Goal: Transaction & Acquisition: Book appointment/travel/reservation

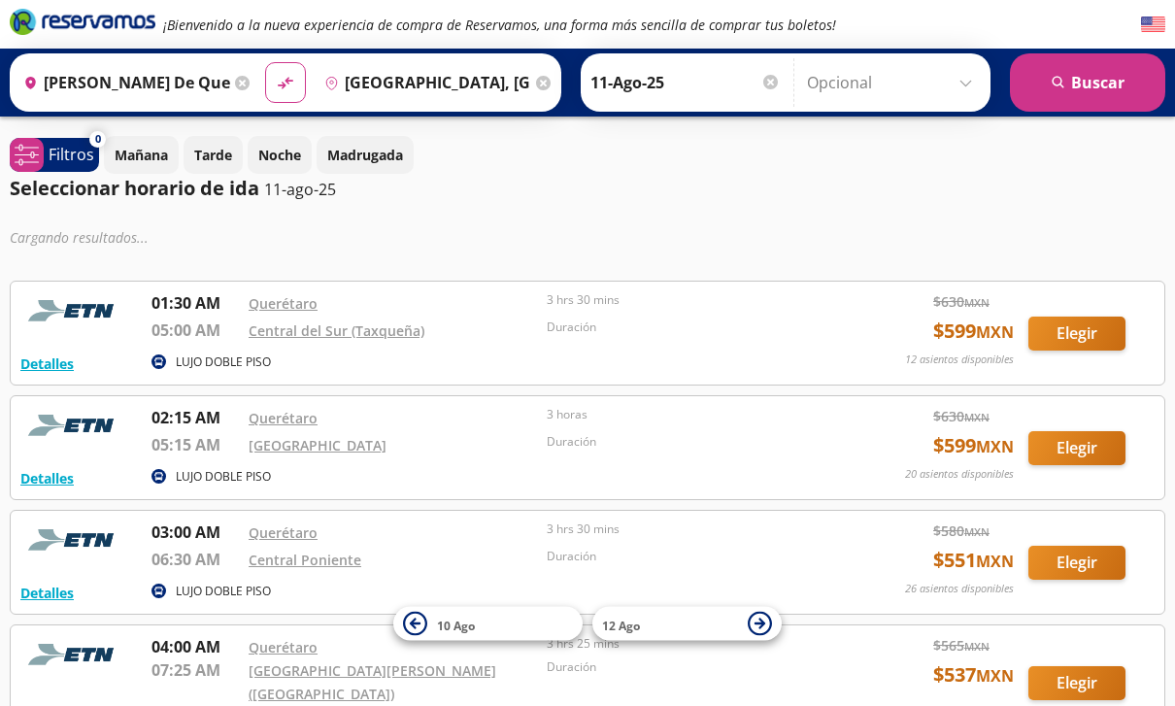
click at [1063, 330] on button "Elegir" at bounding box center [1077, 334] width 97 height 34
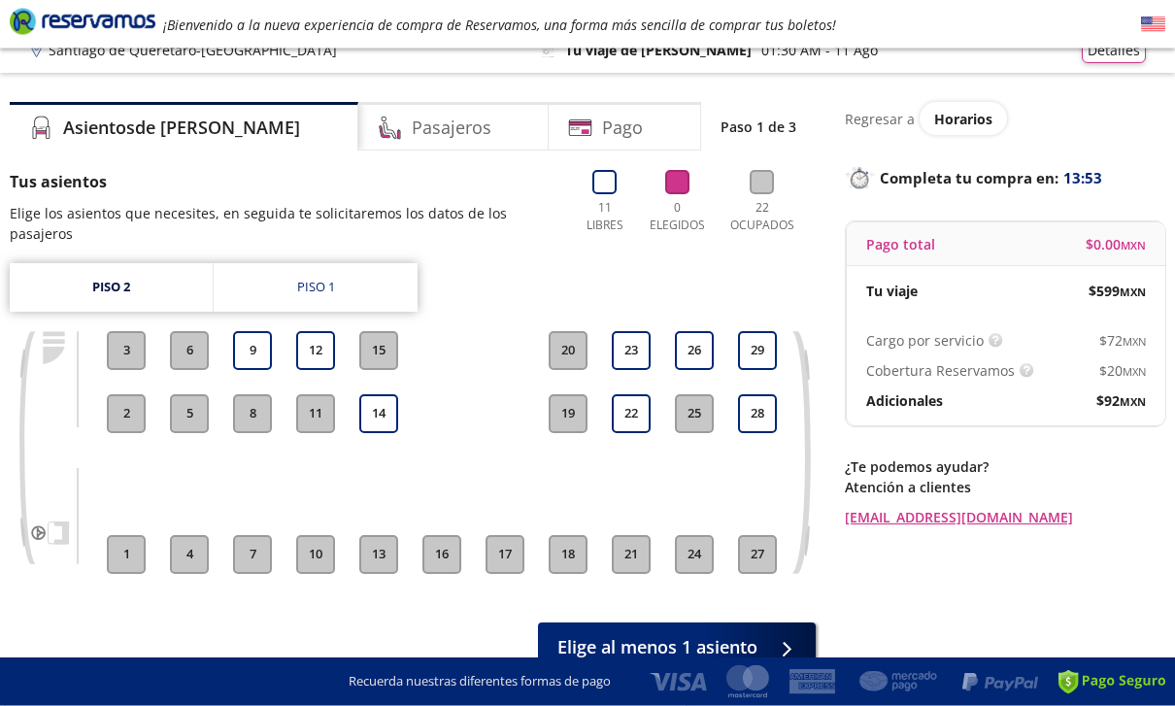
scroll to position [40, 0]
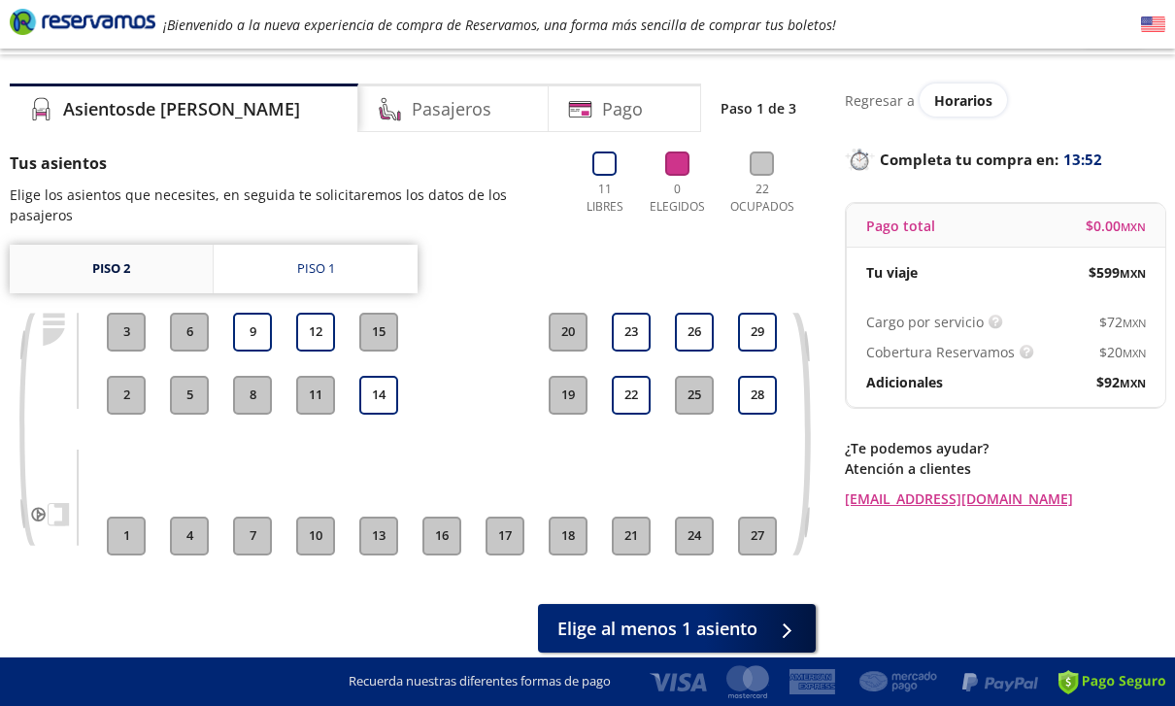
click at [127, 255] on link "Piso 2" at bounding box center [111, 269] width 203 height 49
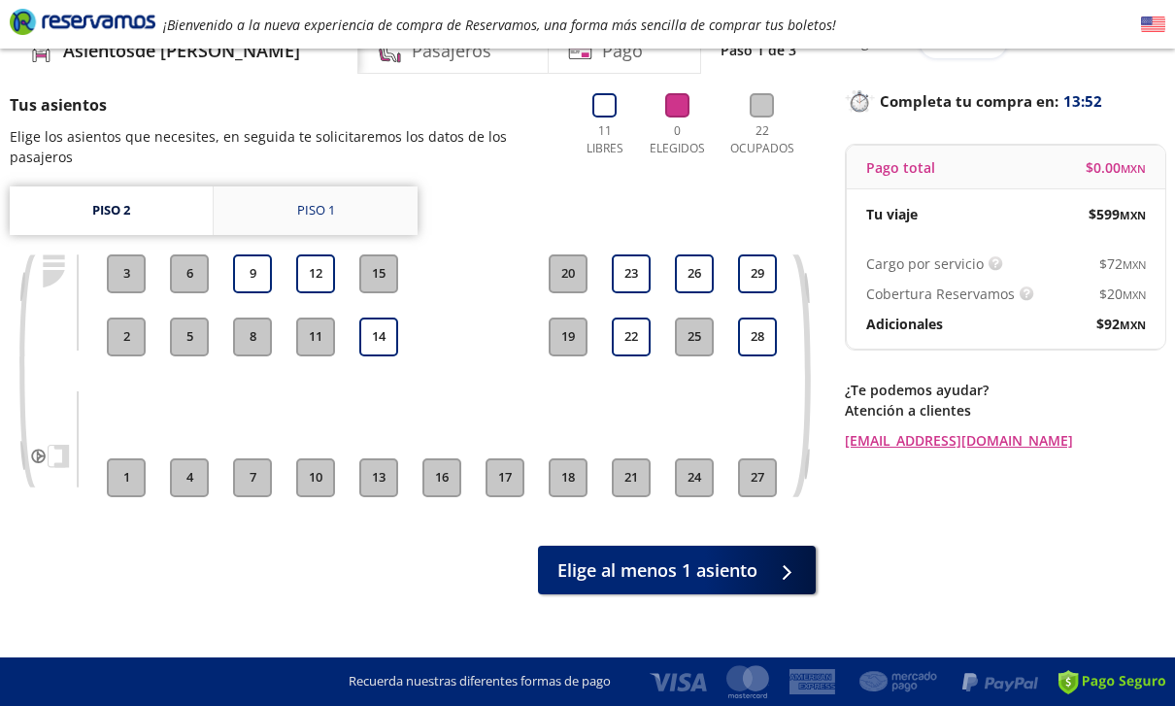
scroll to position [102, 0]
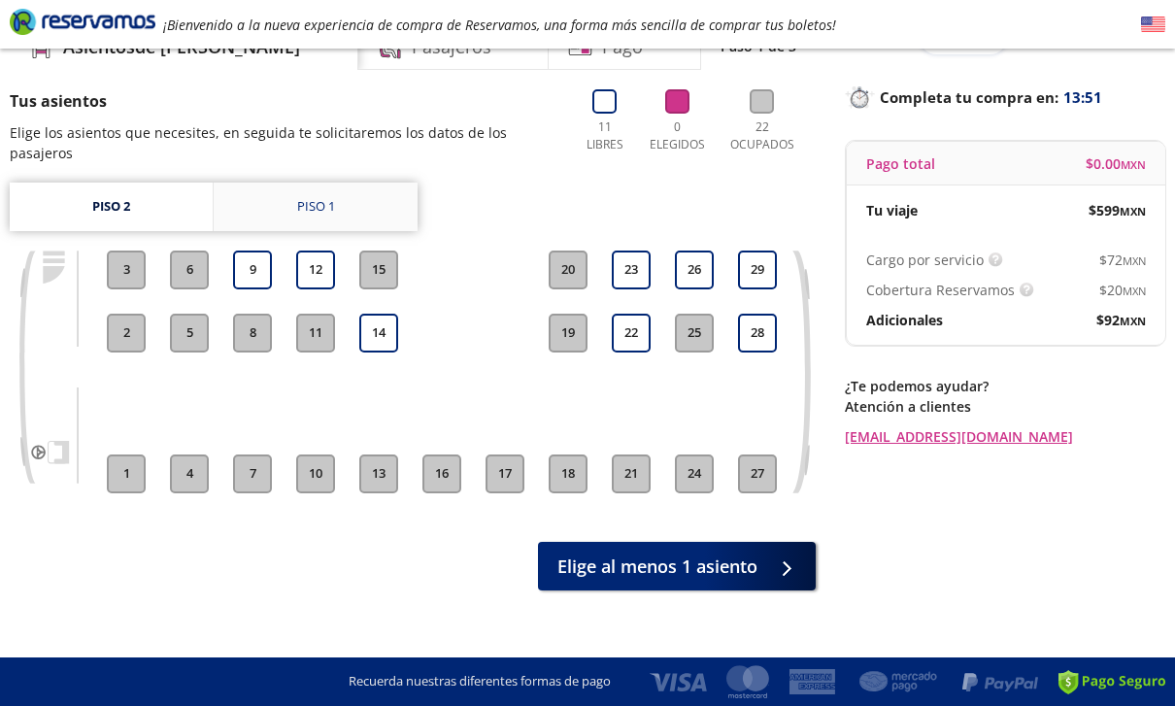
click at [319, 197] on div "Piso 1" at bounding box center [316, 206] width 38 height 19
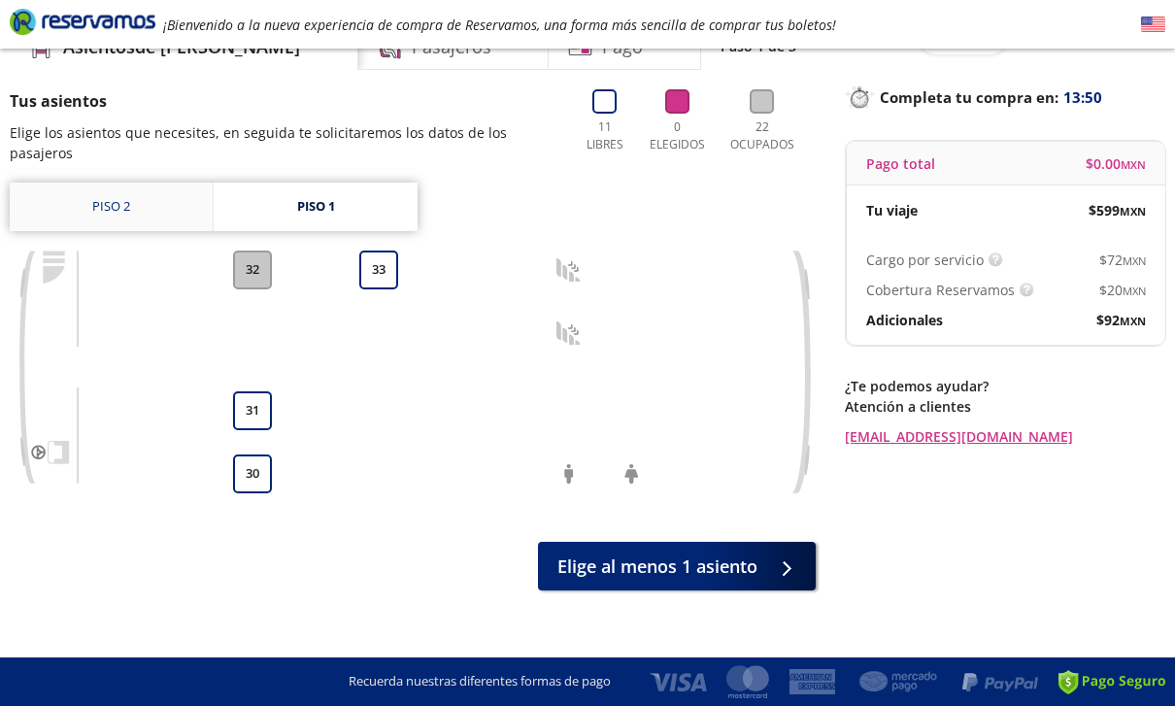
click at [153, 193] on link "Piso 2" at bounding box center [111, 207] width 203 height 49
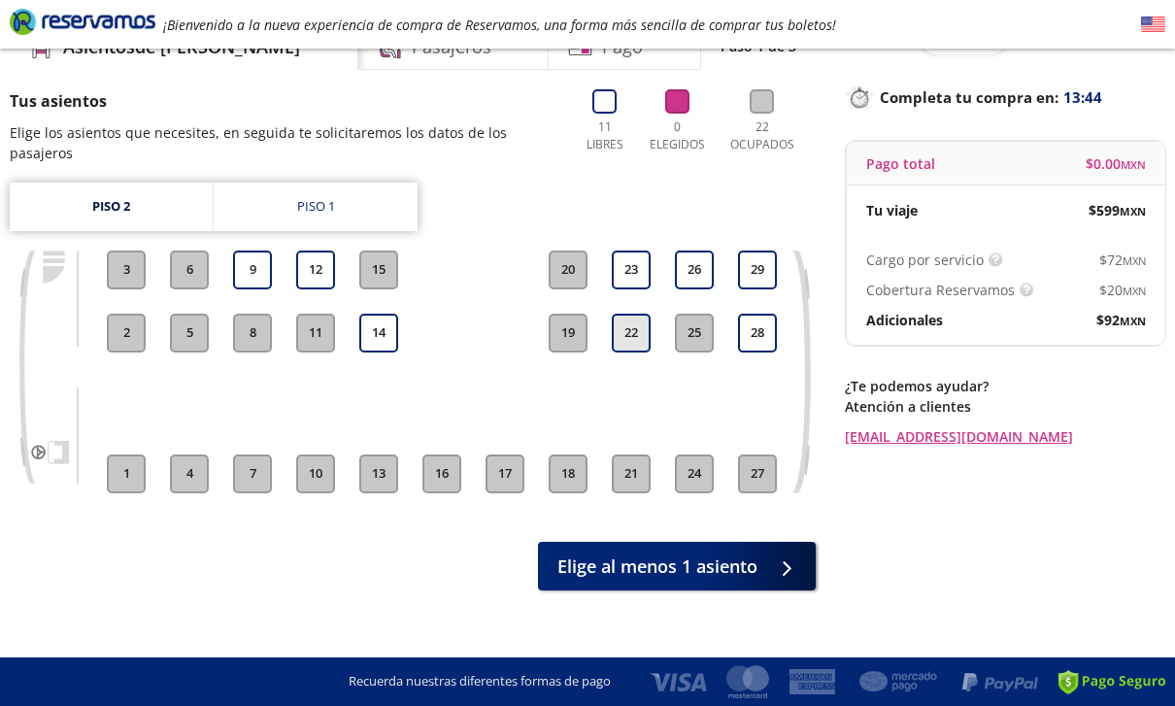
click at [636, 314] on button "22" at bounding box center [631, 333] width 39 height 39
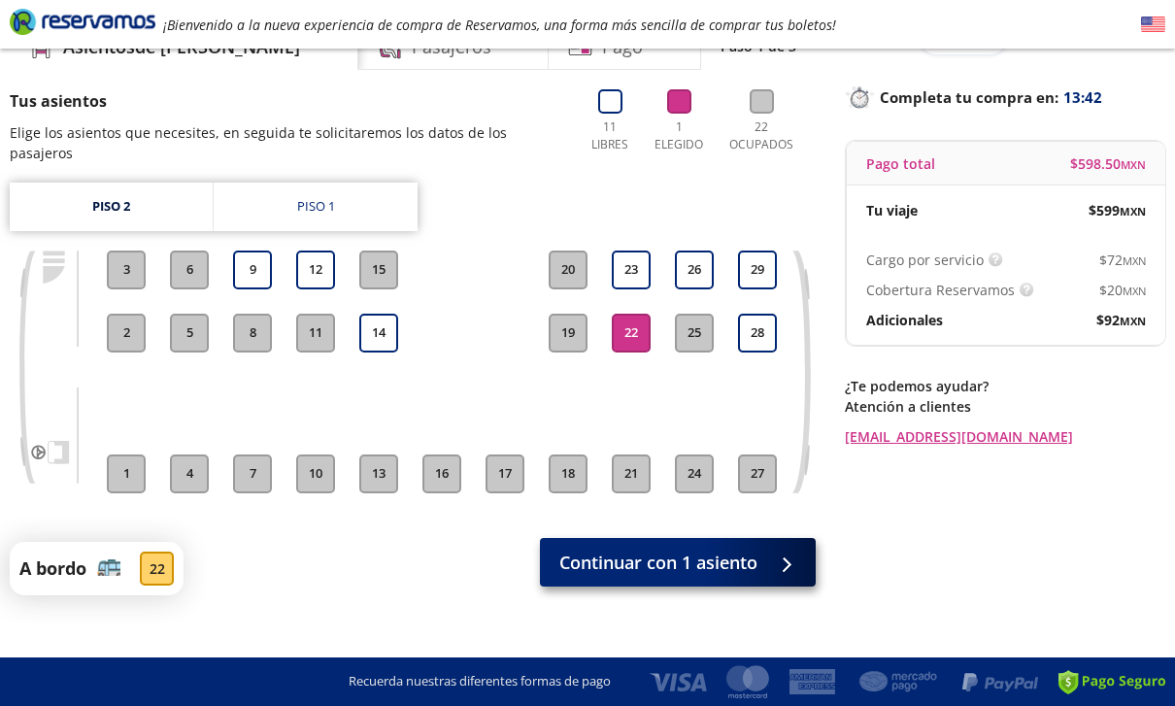
click at [677, 551] on span "Continuar con 1 asiento" at bounding box center [659, 563] width 198 height 26
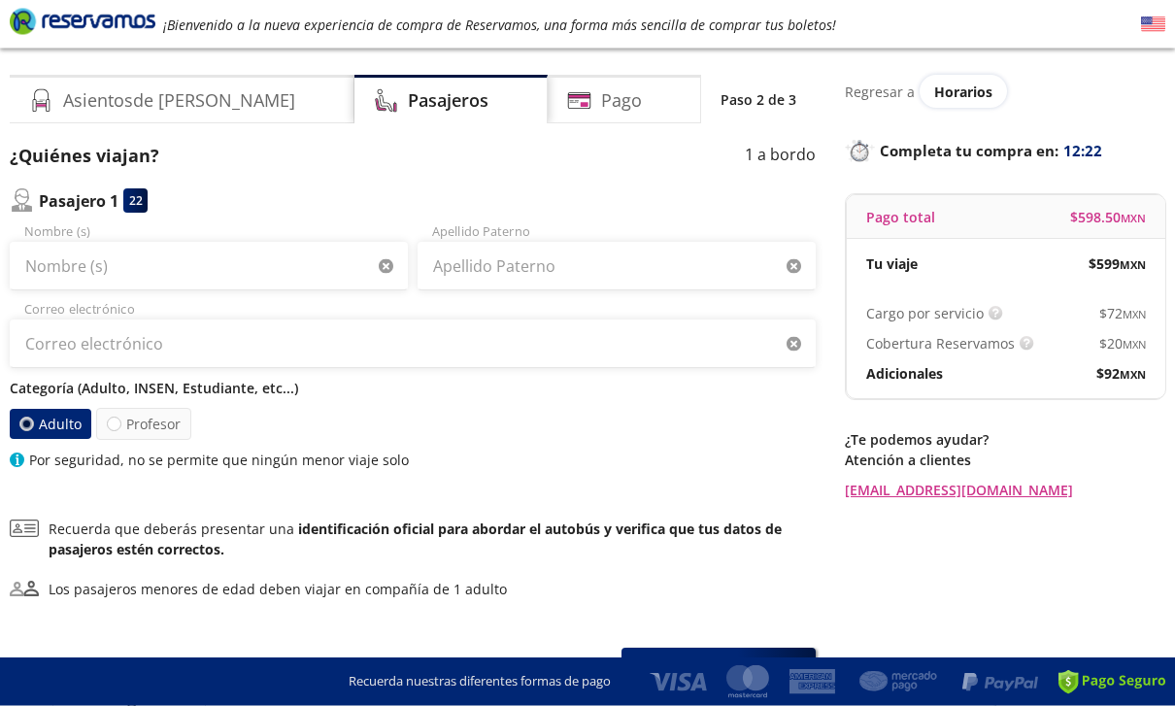
scroll to position [37, 0]
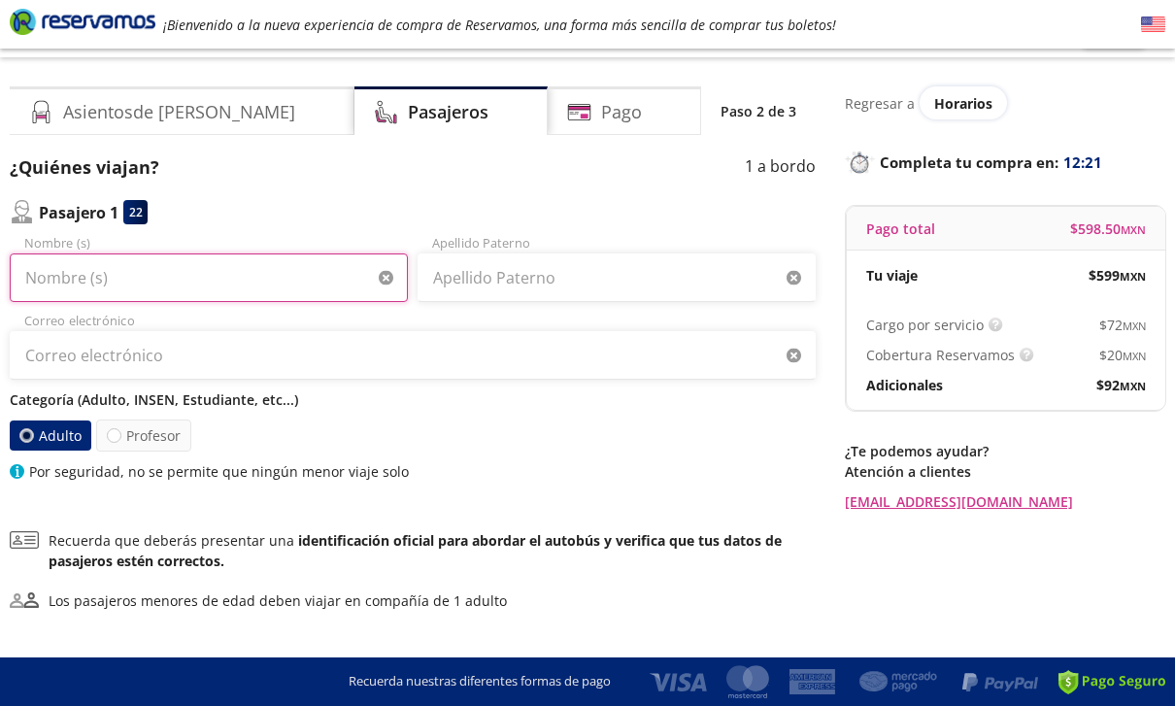
click at [74, 287] on input "Nombre (s)" at bounding box center [209, 278] width 398 height 49
type input "[PERSON_NAME]"
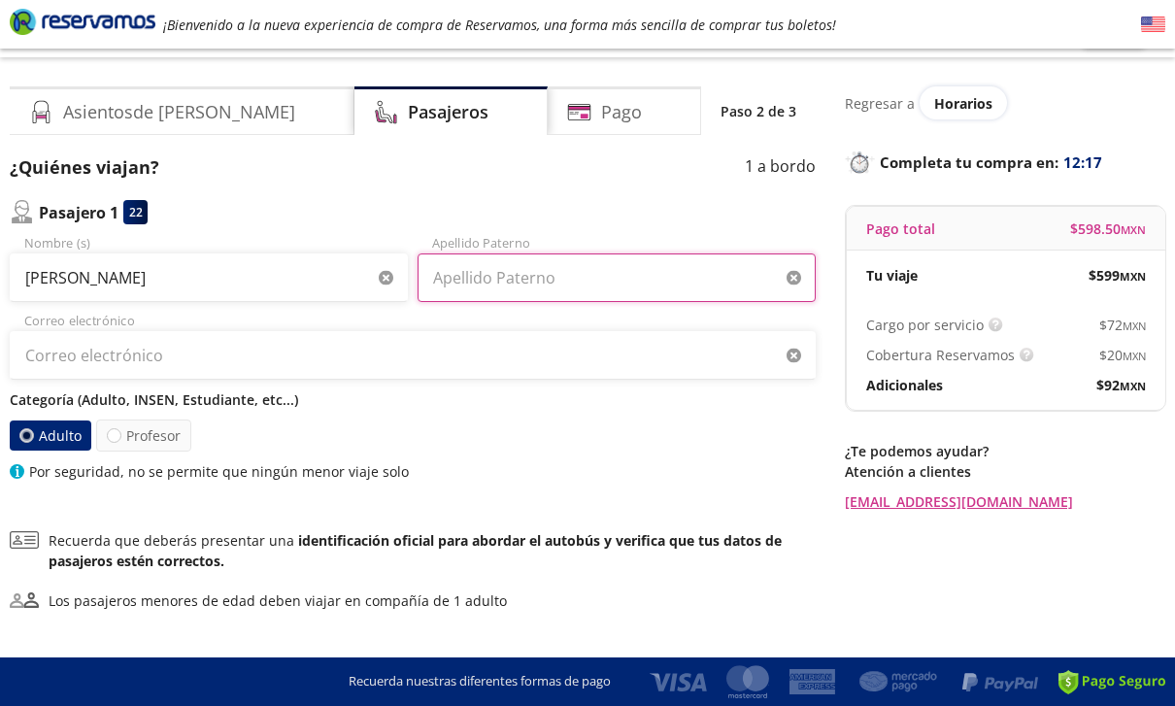
click at [567, 288] on input "Apellido Paterno" at bounding box center [617, 278] width 398 height 49
type input "Arce"
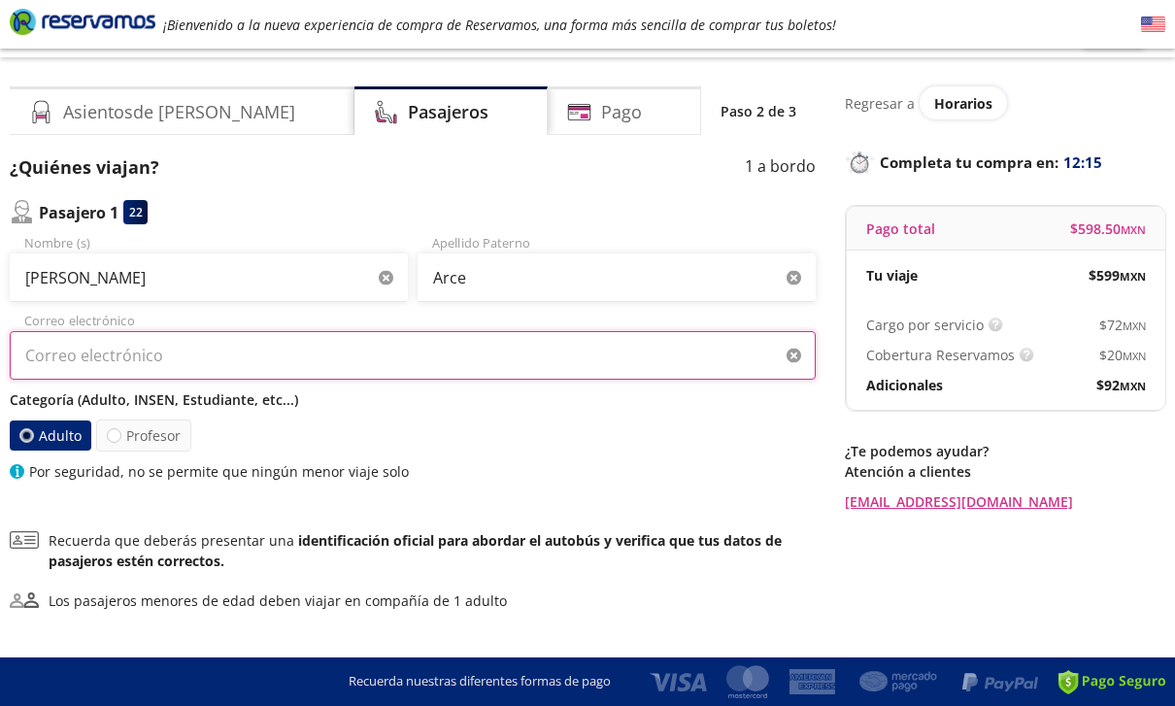
click at [172, 357] on input "Correo electrónico" at bounding box center [413, 355] width 806 height 49
type input "[EMAIL_ADDRESS][DOMAIN_NAME]"
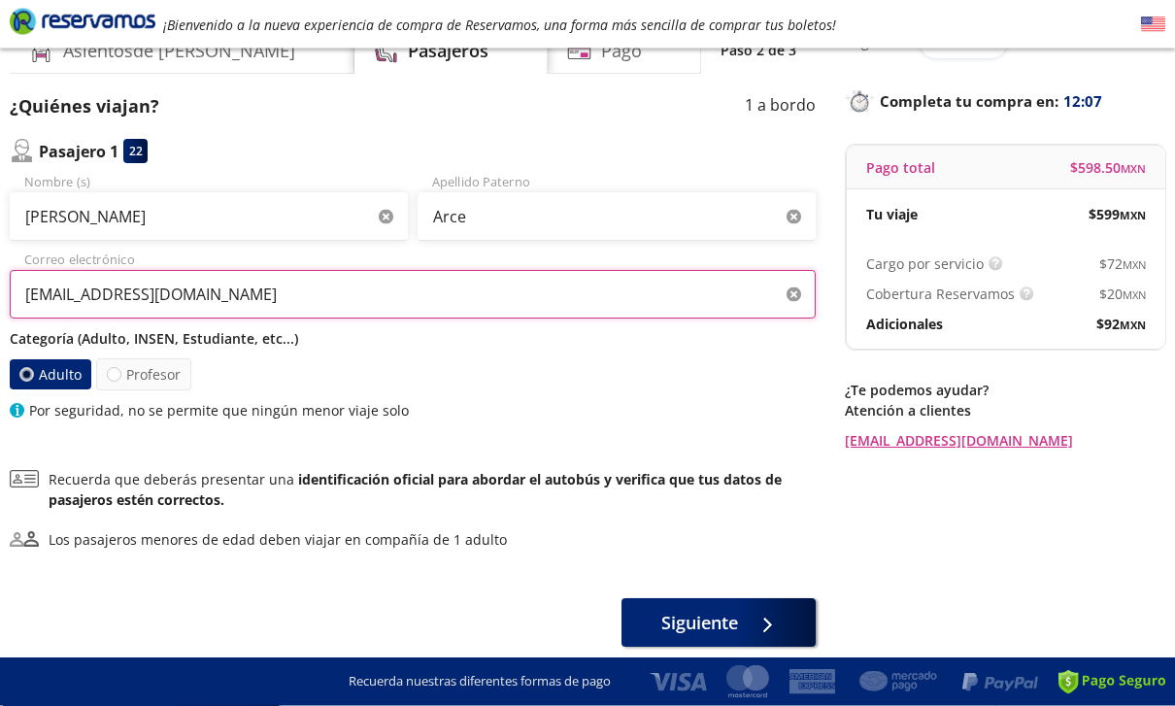
scroll to position [113, 0]
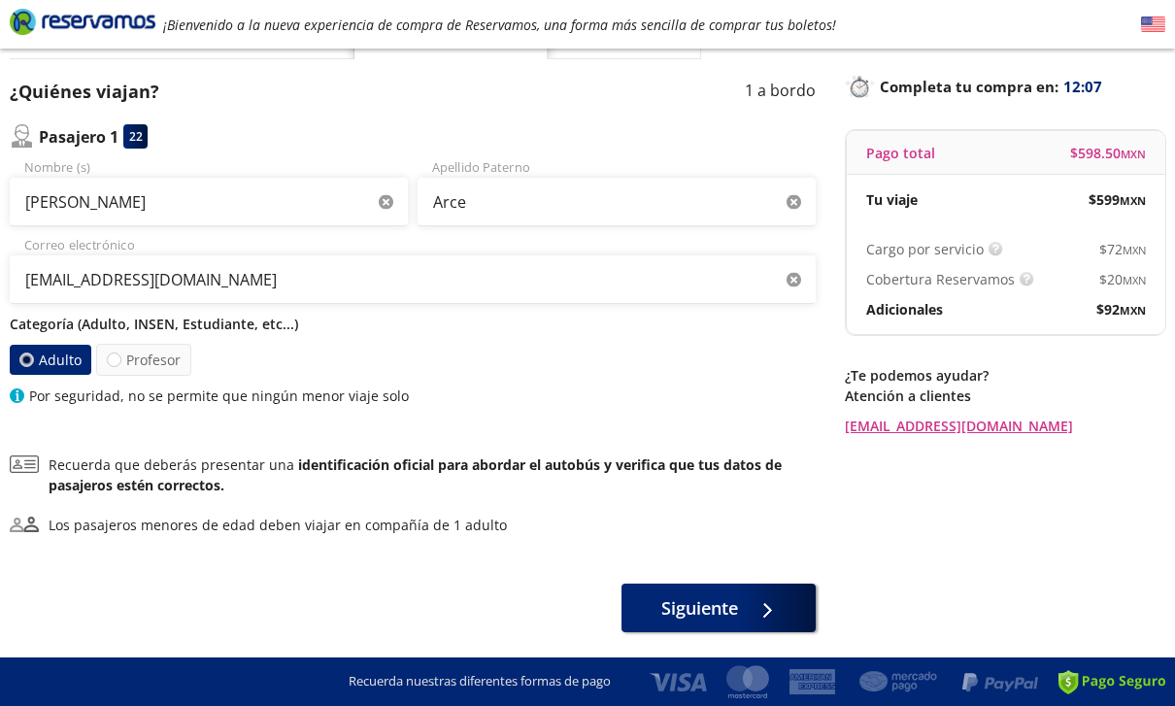
click at [726, 609] on span "Siguiente" at bounding box center [700, 608] width 77 height 26
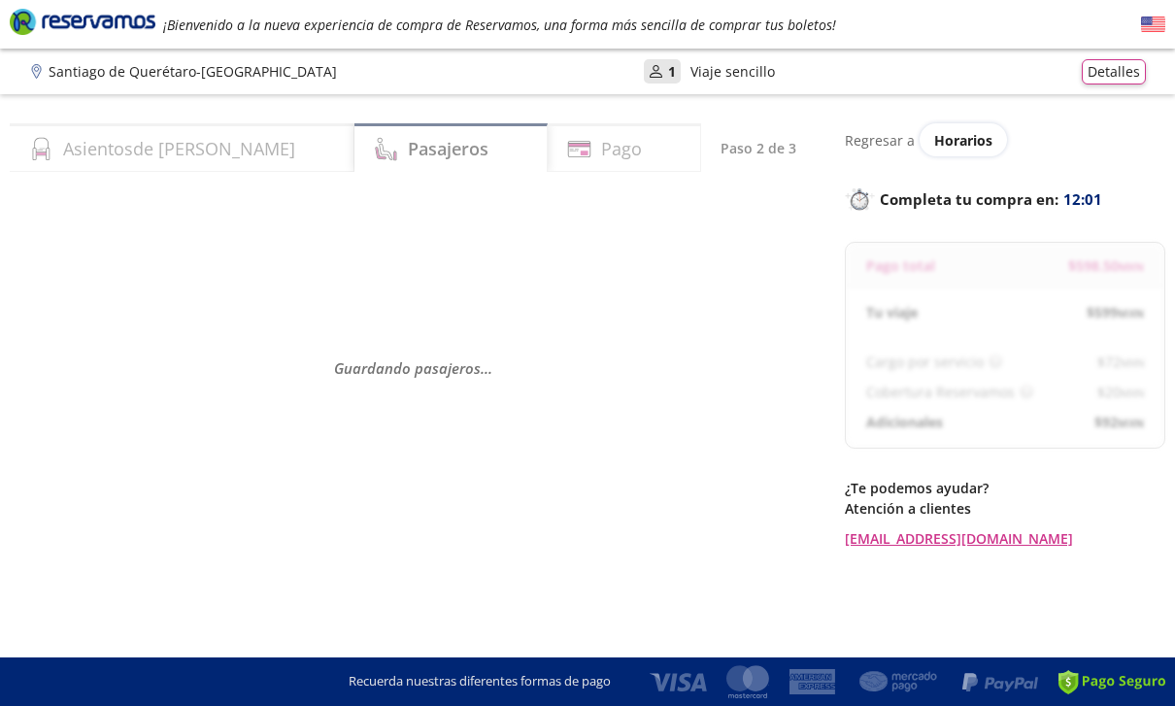
select select "MX"
